Goal: Task Accomplishment & Management: Use online tool/utility

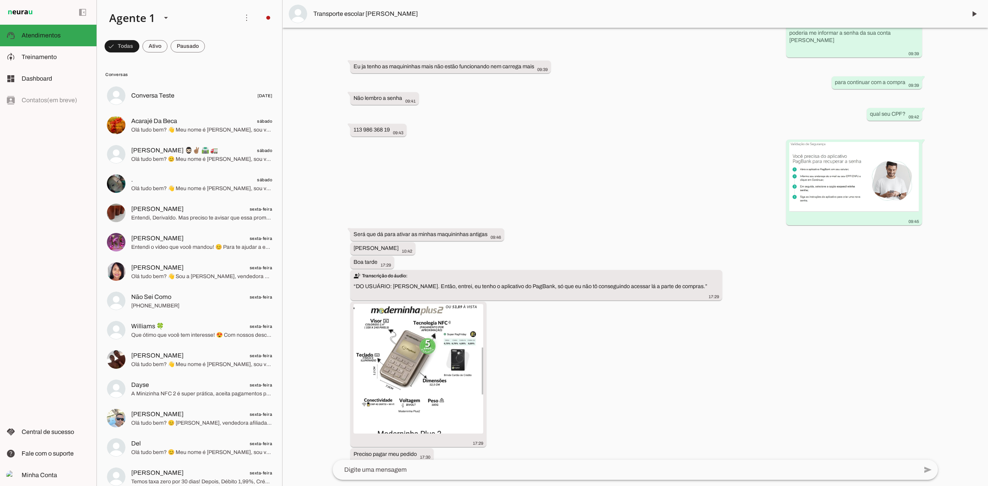
scroll to position [775, 0]
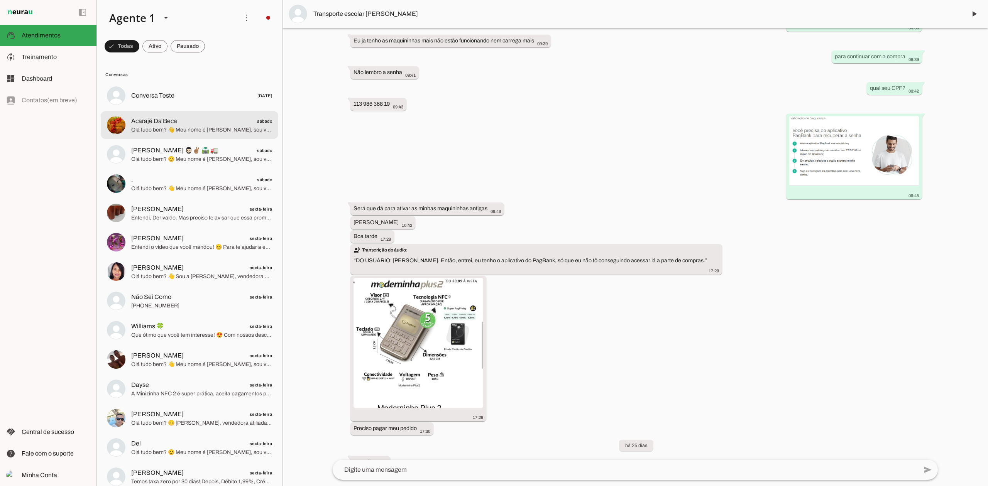
click at [190, 126] on span "Olá tudo bem? 👋 Meu nome é [PERSON_NAME], sou vendedora afiliada PagBank desde …" at bounding box center [201, 130] width 141 height 8
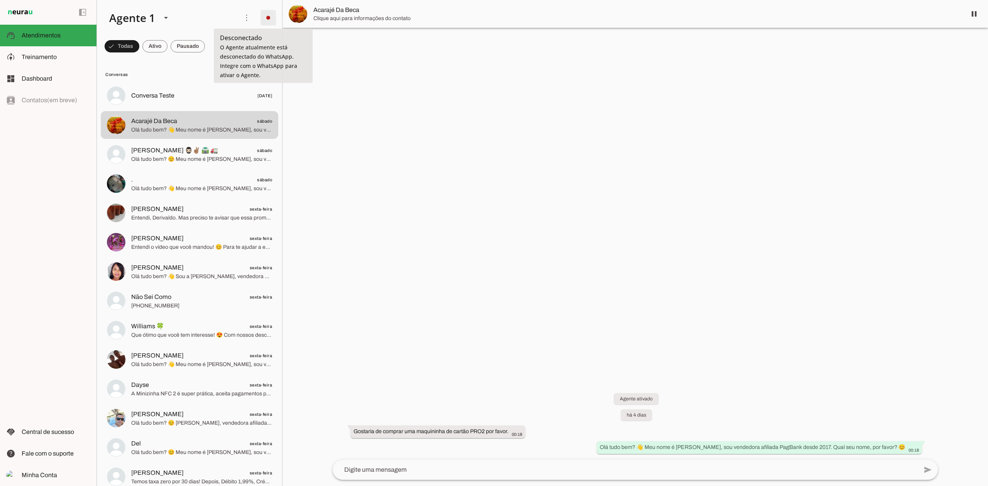
click at [259, 14] on span at bounding box center [268, 17] width 19 height 19
click at [0, 0] on slot "Integrar com WhatsApp" at bounding box center [0, 0] width 0 height 0
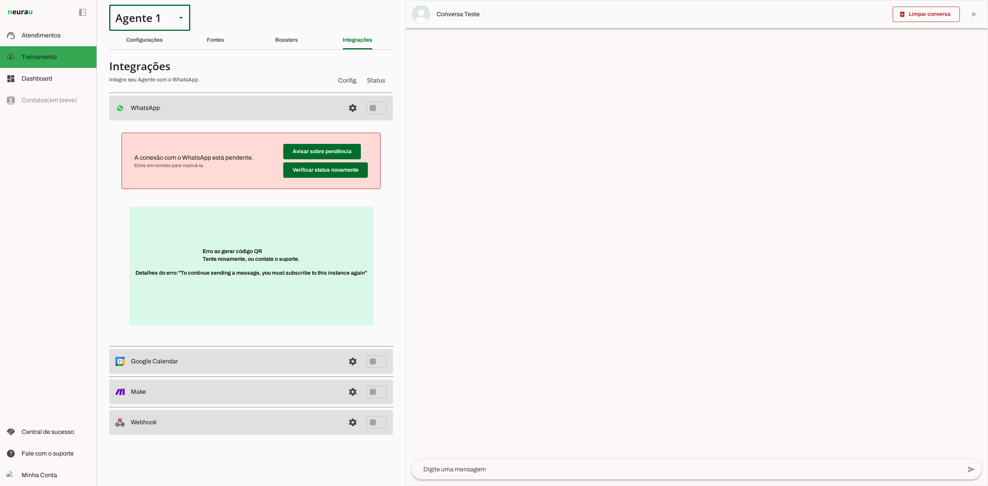
click at [161, 16] on div "Agente 1" at bounding box center [139, 18] width 61 height 26
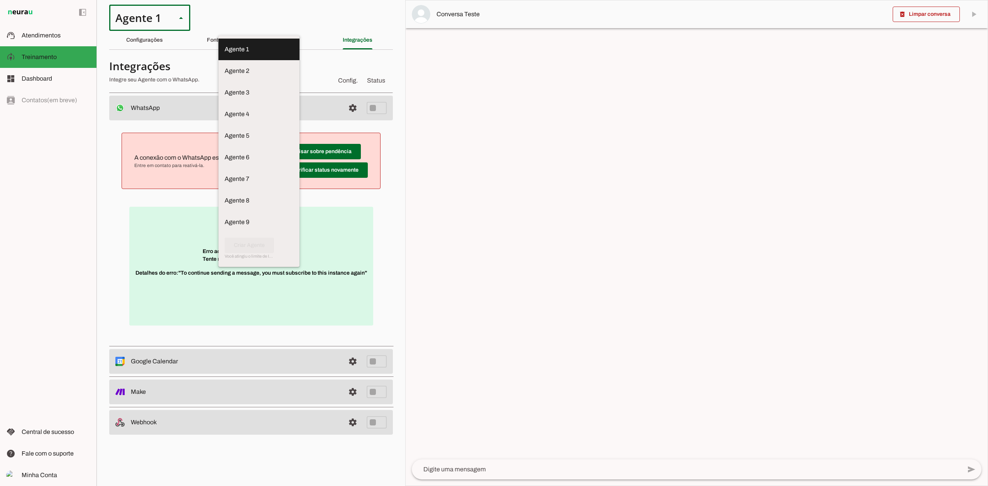
click at [178, 12] on div at bounding box center [181, 18] width 19 height 26
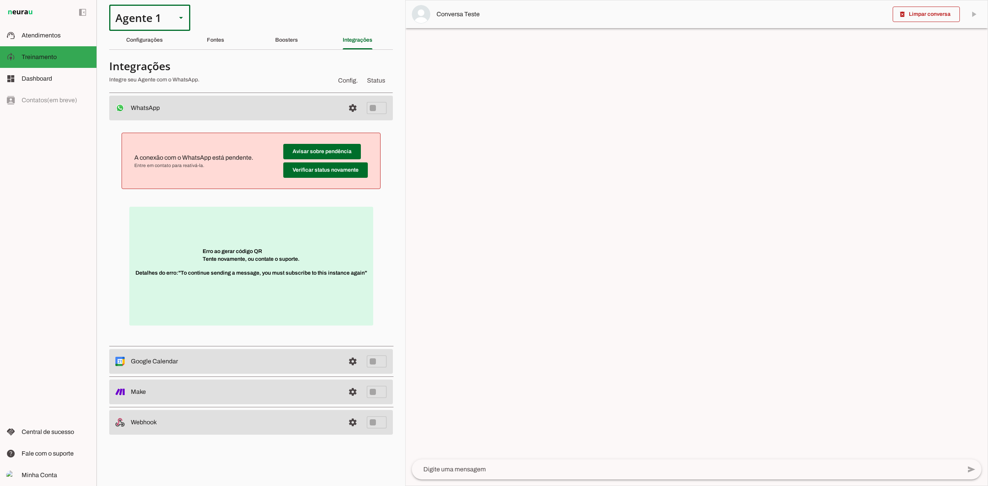
click at [162, 16] on div "Agente 1" at bounding box center [139, 18] width 61 height 26
click at [58, 30] on md-item "support_agent Atendimentos Atendimentos" at bounding box center [48, 36] width 96 height 22
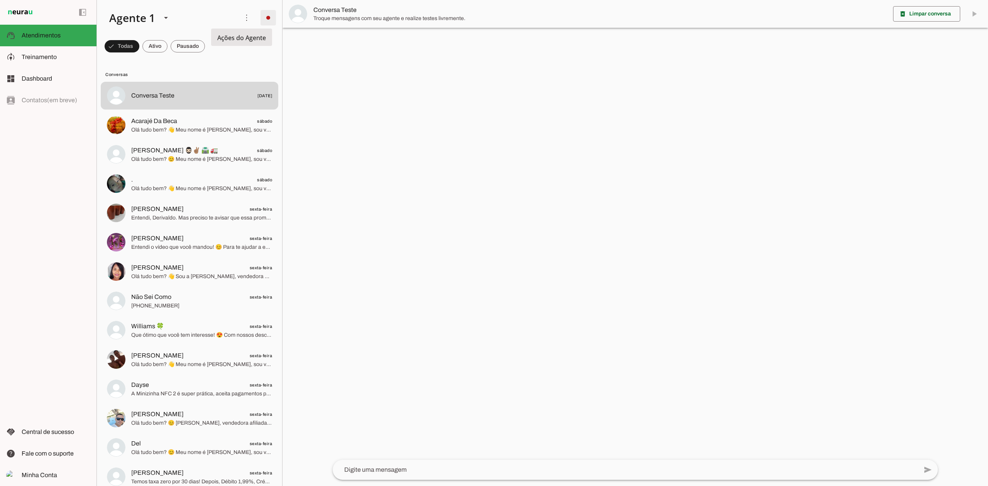
click at [259, 19] on span at bounding box center [268, 17] width 19 height 19
click at [0, 0] on slot "Integrar com WhatsApp" at bounding box center [0, 0] width 0 height 0
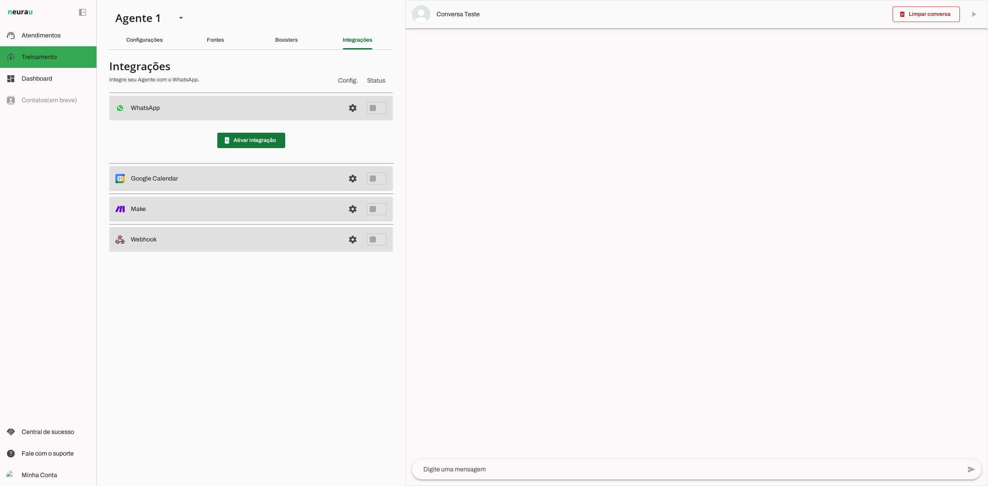
click at [247, 134] on span at bounding box center [251, 140] width 68 height 19
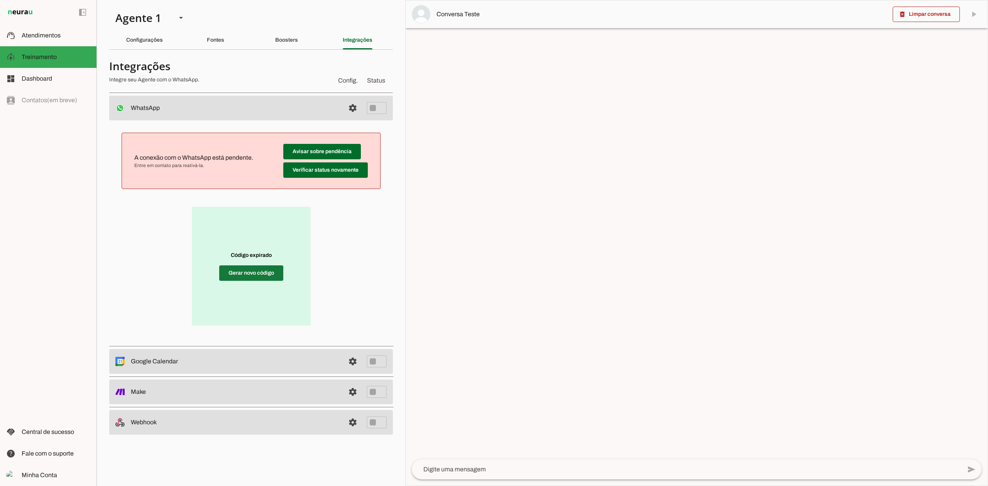
drag, startPoint x: 262, startPoint y: 274, endPoint x: 170, endPoint y: 259, distance: 93.4
click at [262, 274] on span at bounding box center [251, 273] width 64 height 19
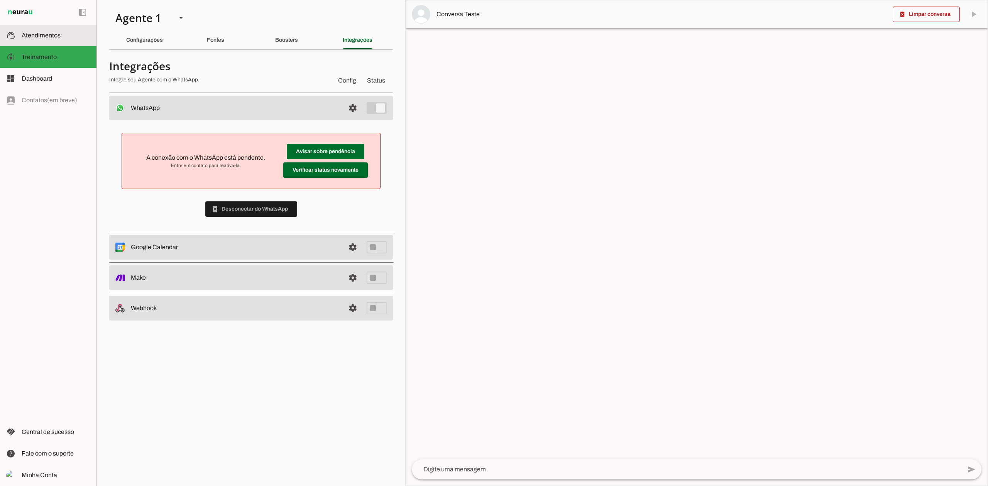
click at [57, 36] on span "Atendimentos" at bounding box center [41, 35] width 39 height 7
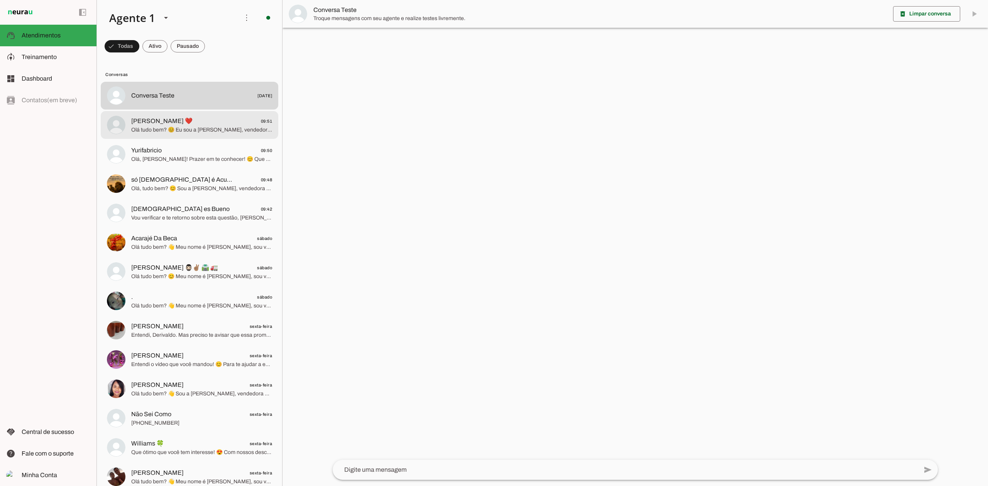
click at [212, 124] on span "[PERSON_NAME] ❤️ 09:51" at bounding box center [201, 122] width 141 height 10
